Goal: Find specific page/section

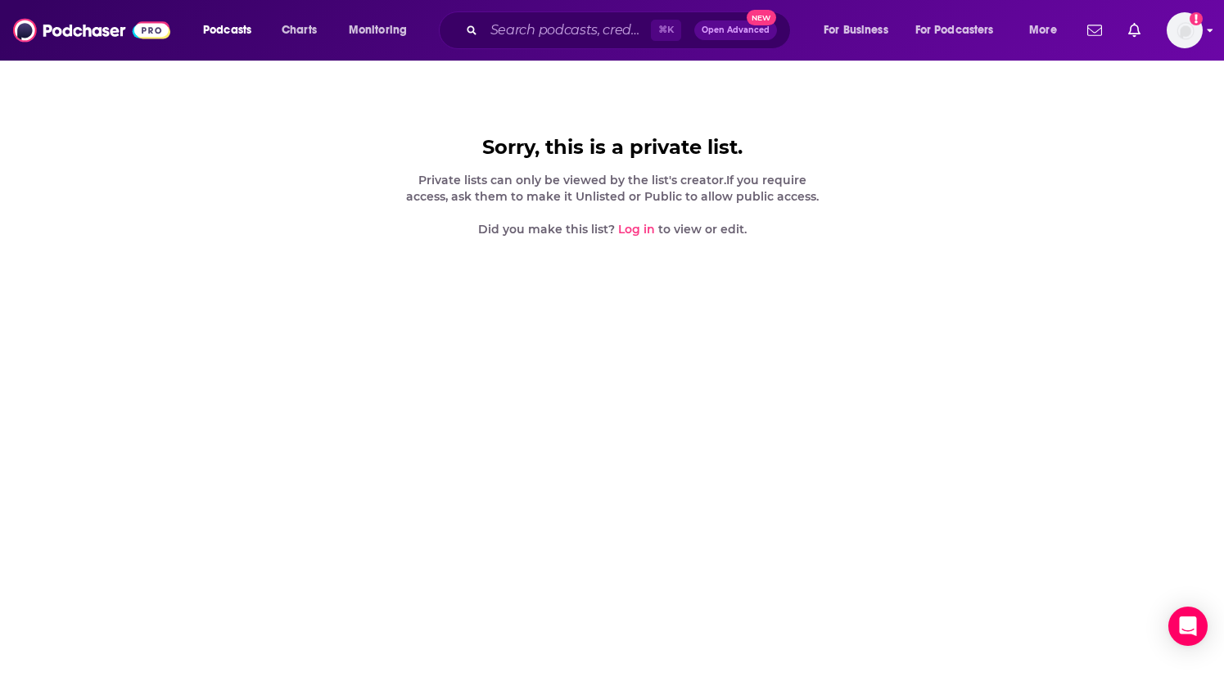
click at [1200, 33] on img "Logged in as brandondfp" at bounding box center [1185, 30] width 36 height 36
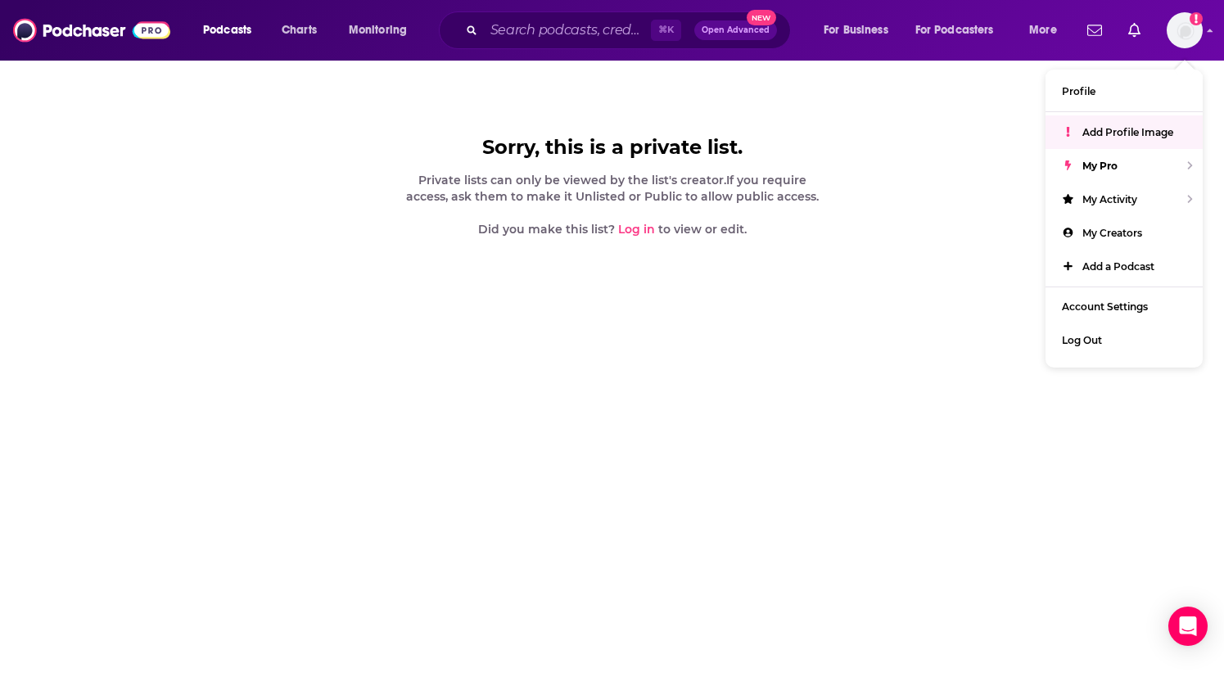
click at [639, 233] on link "Log in" at bounding box center [636, 229] width 37 height 15
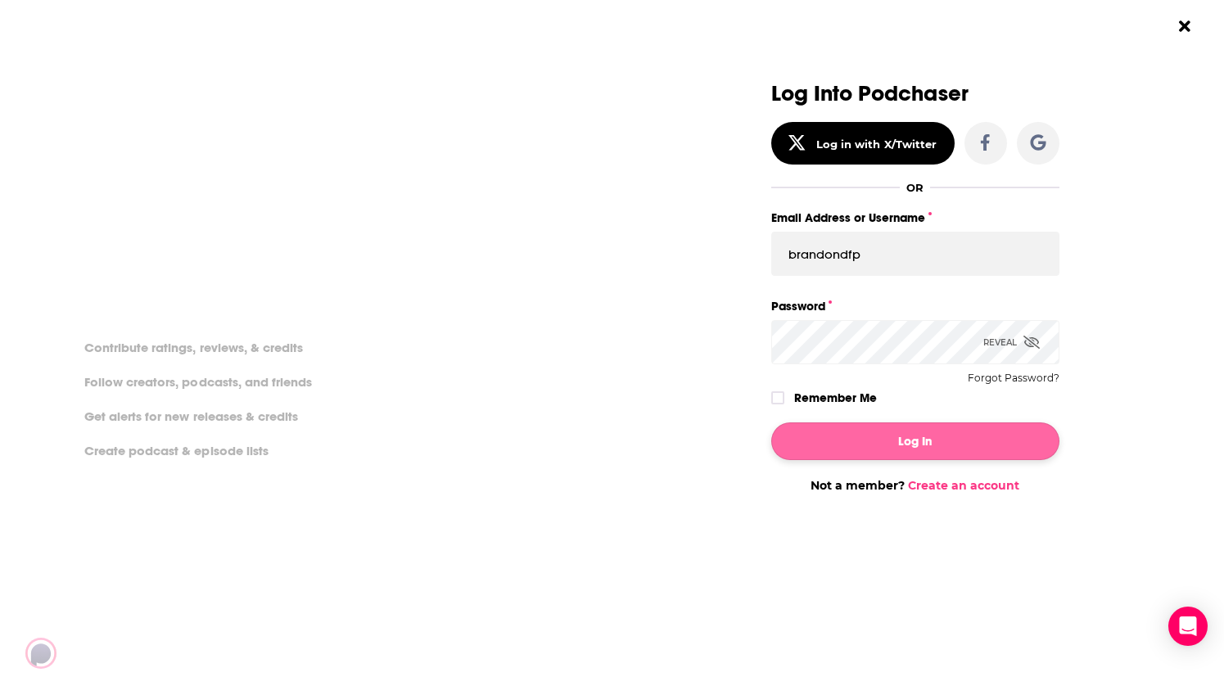
click at [884, 449] on button "Log In" at bounding box center [915, 442] width 288 height 38
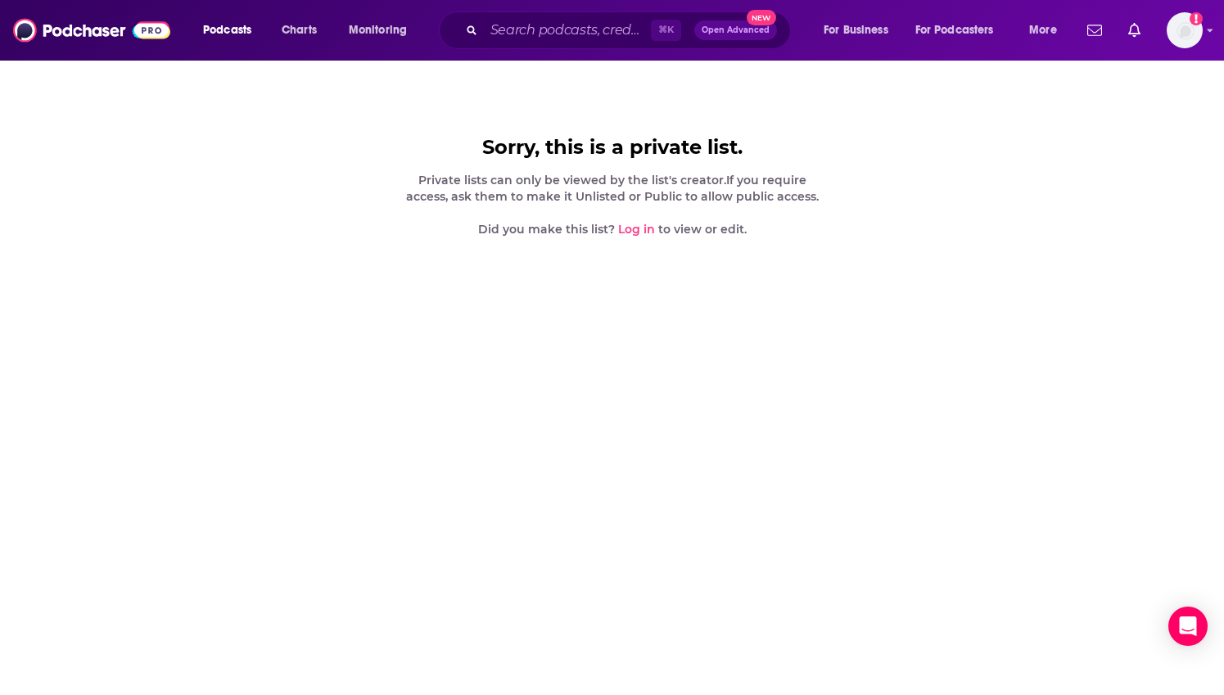
click at [648, 230] on link "Log in" at bounding box center [636, 229] width 37 height 15
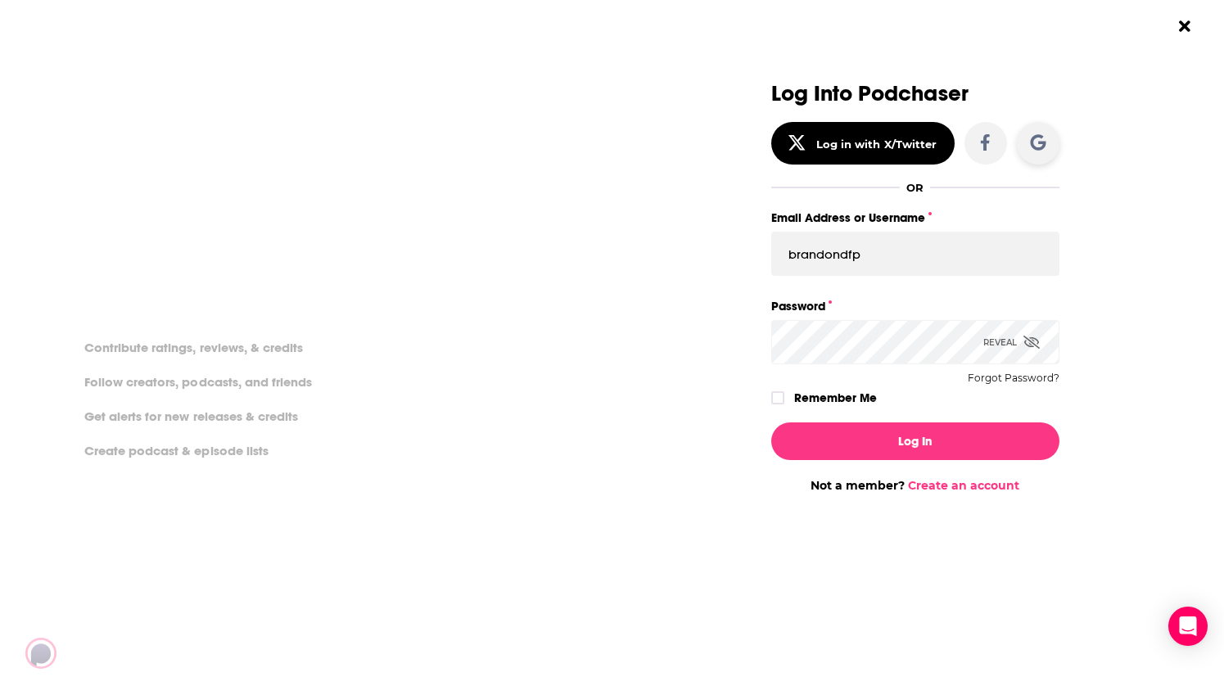
click at [1036, 141] on icon "Dialog" at bounding box center [1038, 142] width 16 height 16
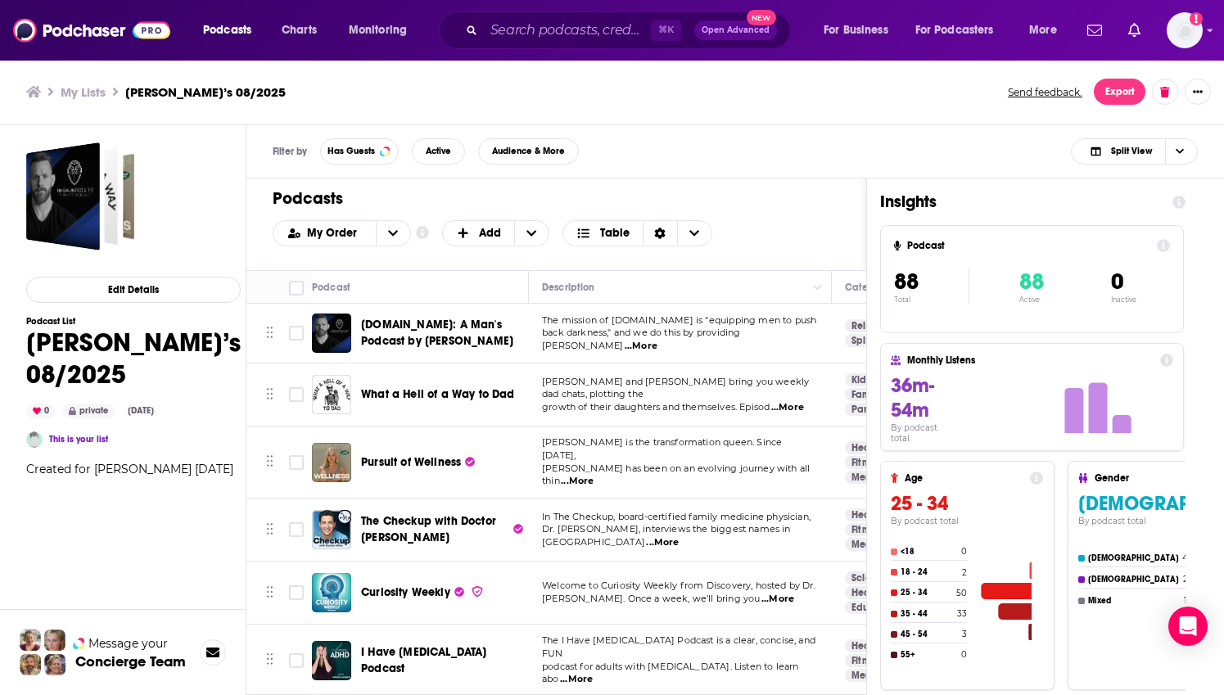
click at [579, 326] on span "The mission of [DOMAIN_NAME] is "equipping men to push" at bounding box center [679, 319] width 274 height 11
click at [1105, 151] on span "Choose View" at bounding box center [1099, 152] width 20 height 10
click at [1106, 152] on span "Choose View" at bounding box center [1099, 152] width 20 height 10
click at [1179, 151] on icon "Choose View" at bounding box center [1180, 151] width 8 height 9
click at [1179, 151] on icon "Choose View" at bounding box center [1180, 151] width 8 height 5
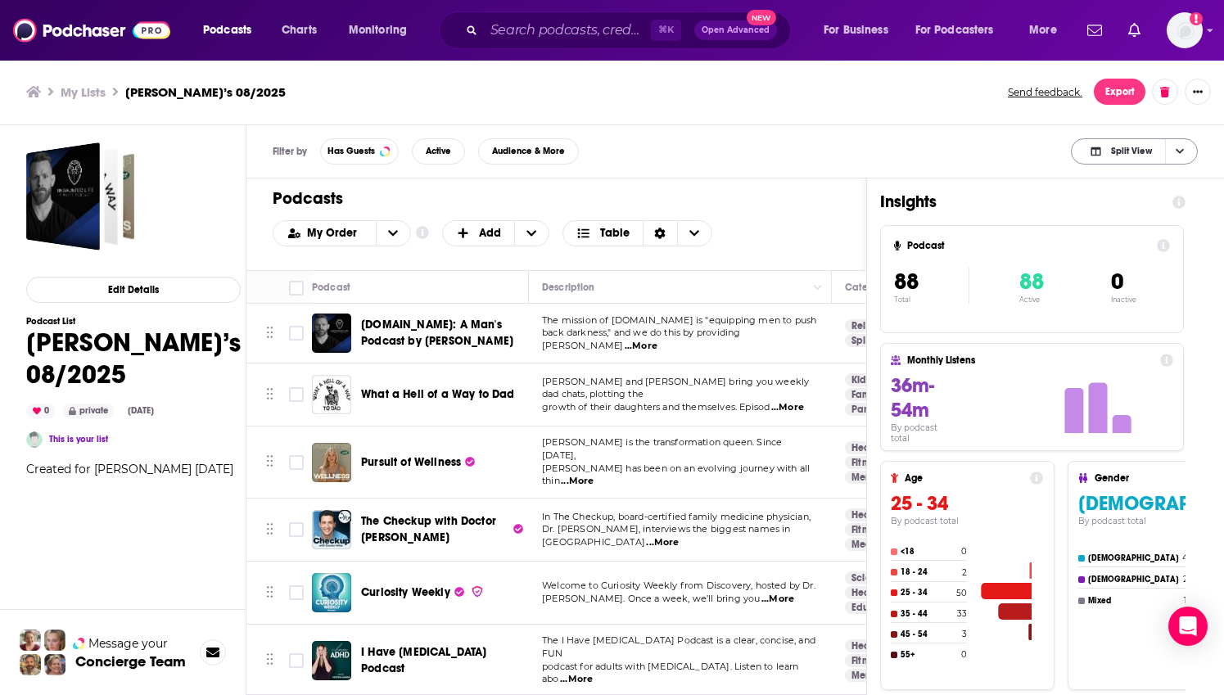
click at [1081, 151] on span "Split View" at bounding box center [1121, 151] width 90 height 23
click at [1095, 151] on icon "Choose View" at bounding box center [1096, 152] width 12 height 10
click at [1112, 228] on span "Insight Only" at bounding box center [1144, 232] width 81 height 9
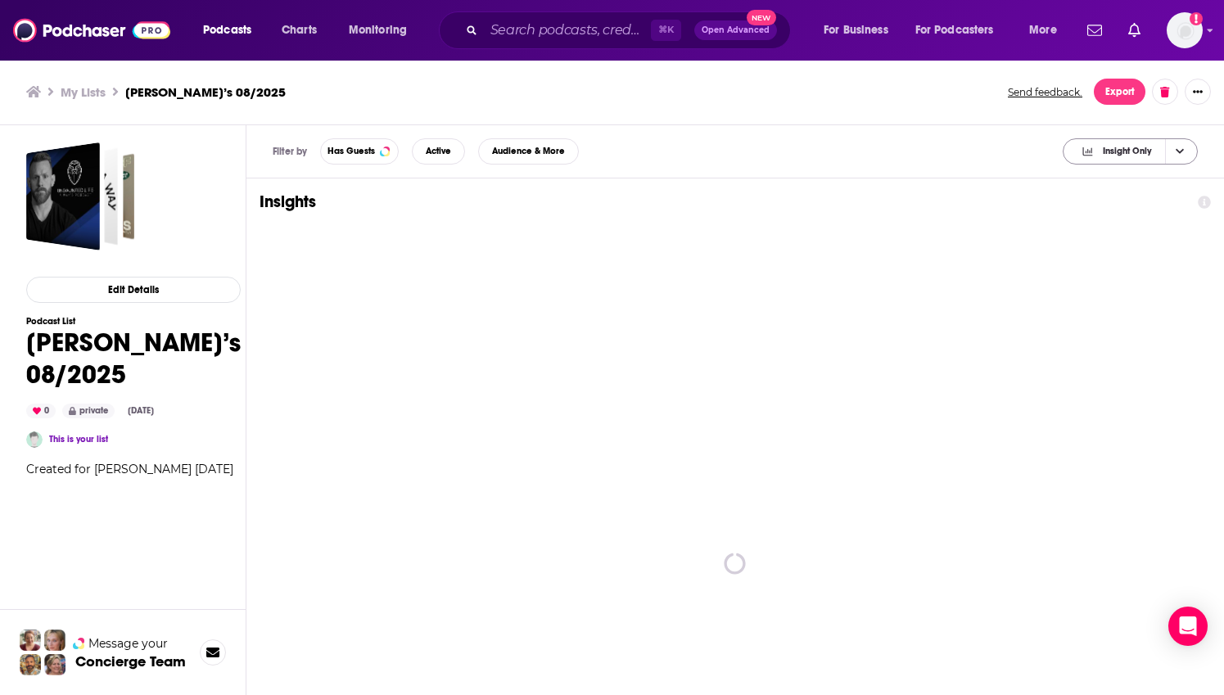
click at [1118, 151] on span "Insight Only" at bounding box center [1127, 151] width 49 height 9
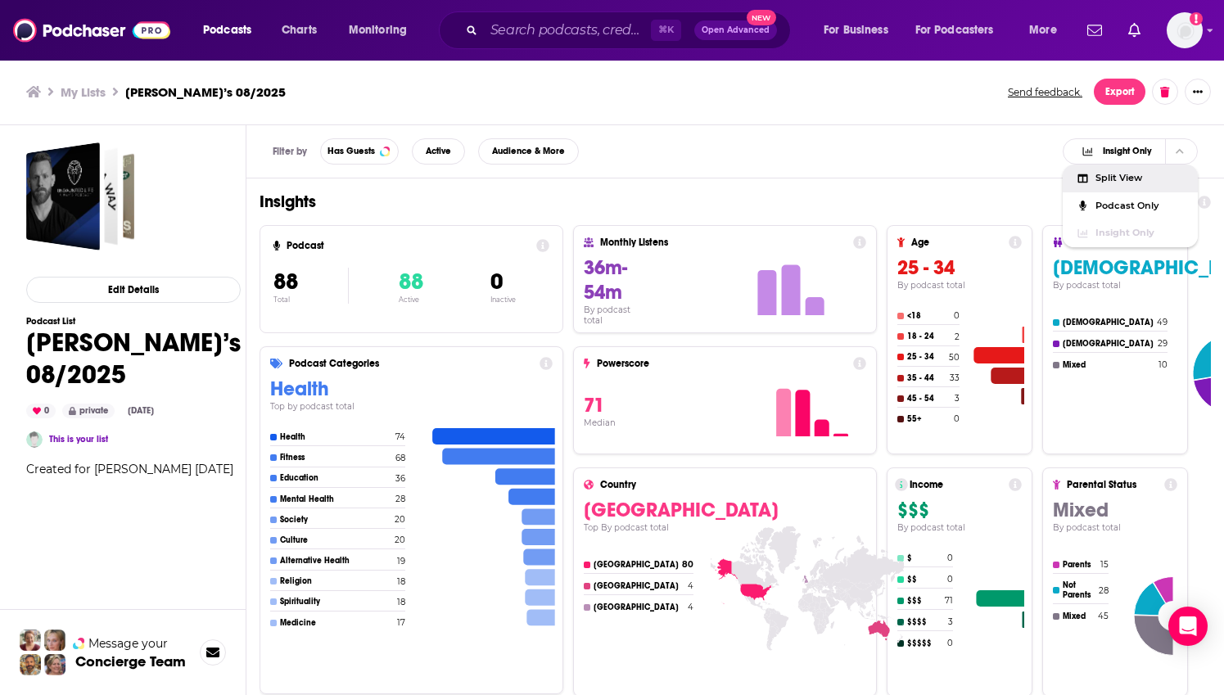
click at [1123, 179] on span "Split View" at bounding box center [1140, 178] width 89 height 9
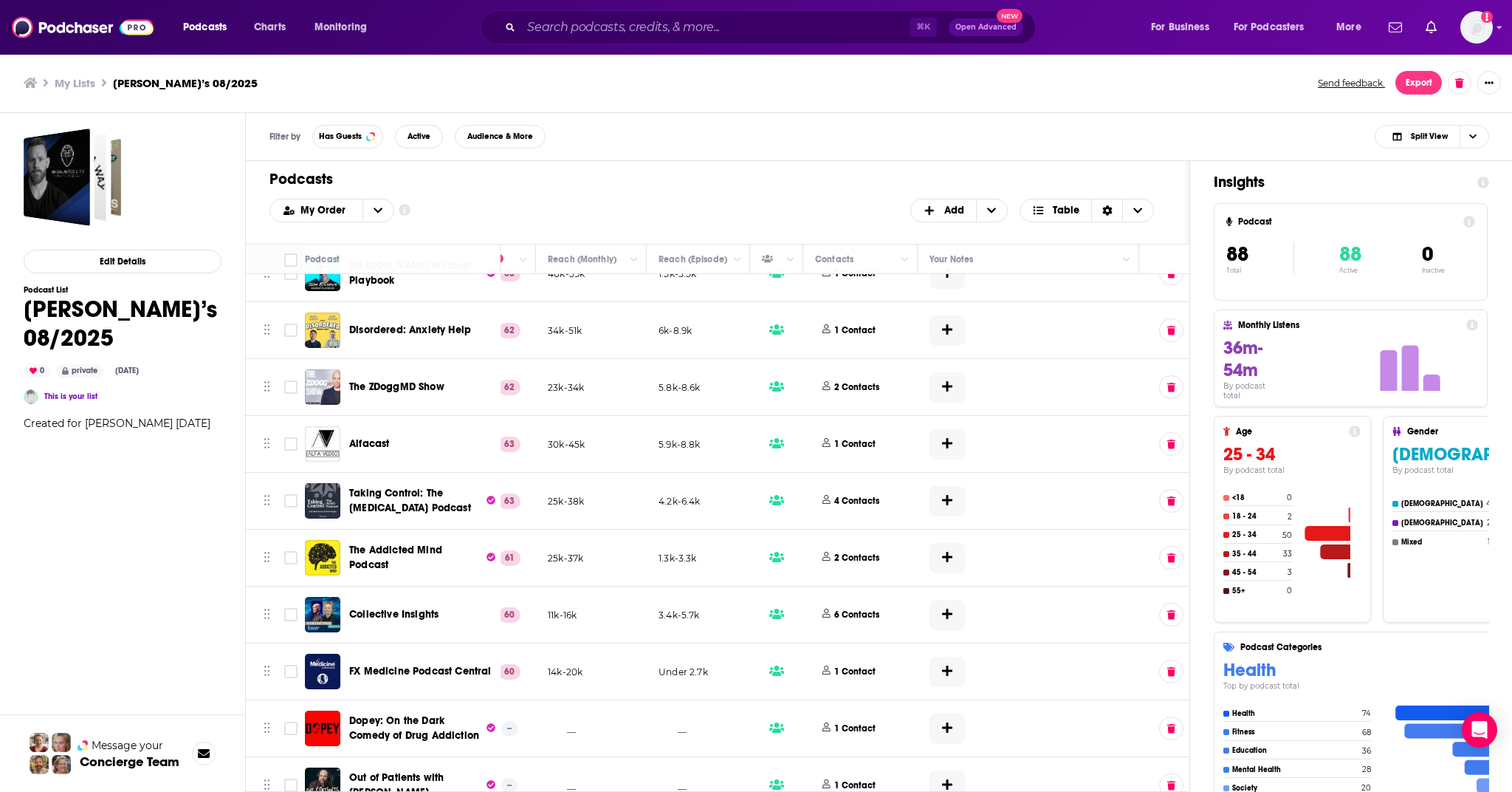
scroll to position [4609, 420]
click at [873, 382] on p "2 Contacts" at bounding box center [853, 388] width 45 height 13
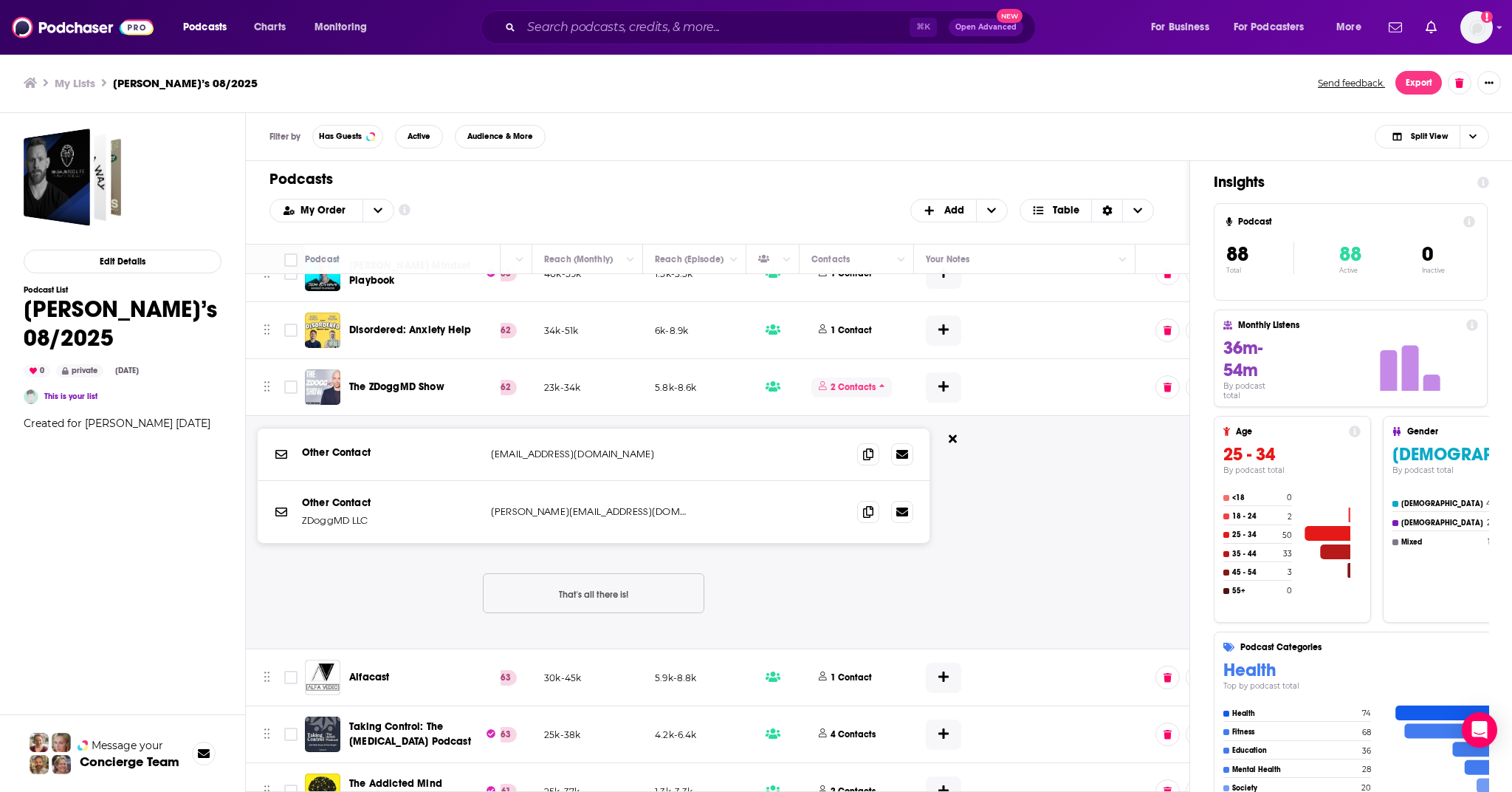
click at [875, 377] on span "2 Contacts" at bounding box center [851, 387] width 80 height 20
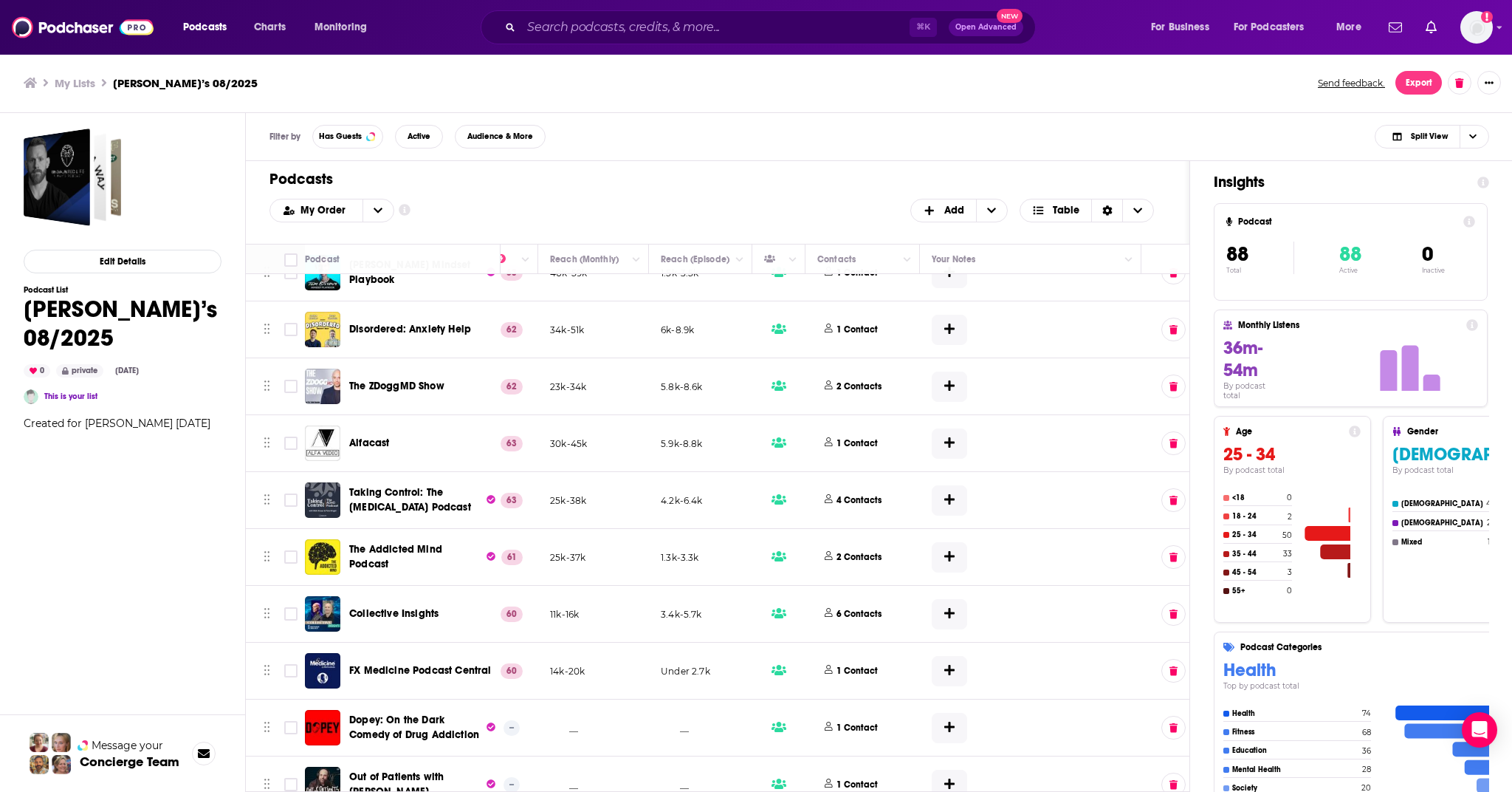
scroll to position [4609, 414]
